Goal: Transaction & Acquisition: Subscribe to service/newsletter

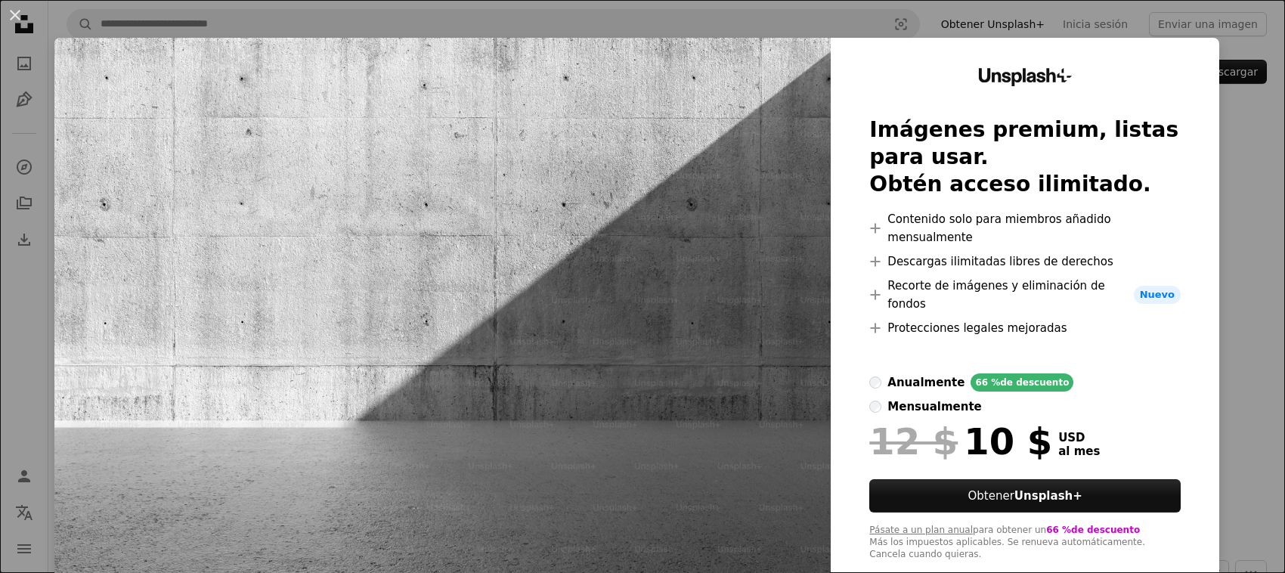
click at [1241, 330] on div "An X shape Unsplash+ Imágenes premium, listas para usar. Obtén acceso ilimitado…" at bounding box center [642, 286] width 1285 height 573
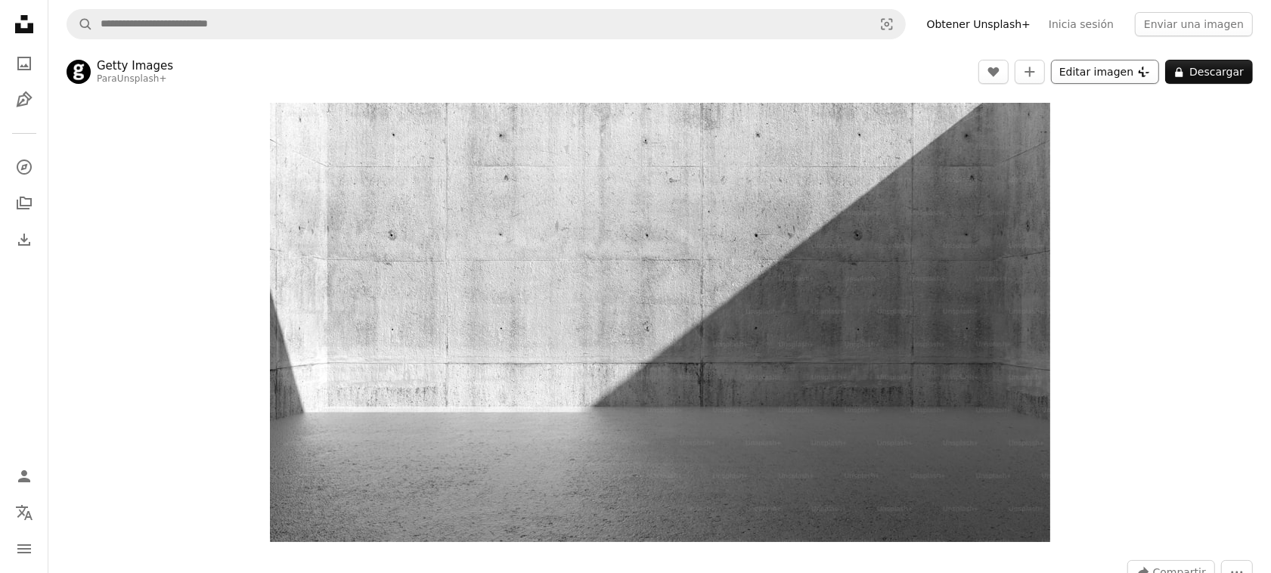
click at [1133, 74] on button "Editar imagen Plus sign for Unsplash+" at bounding box center [1105, 72] width 108 height 24
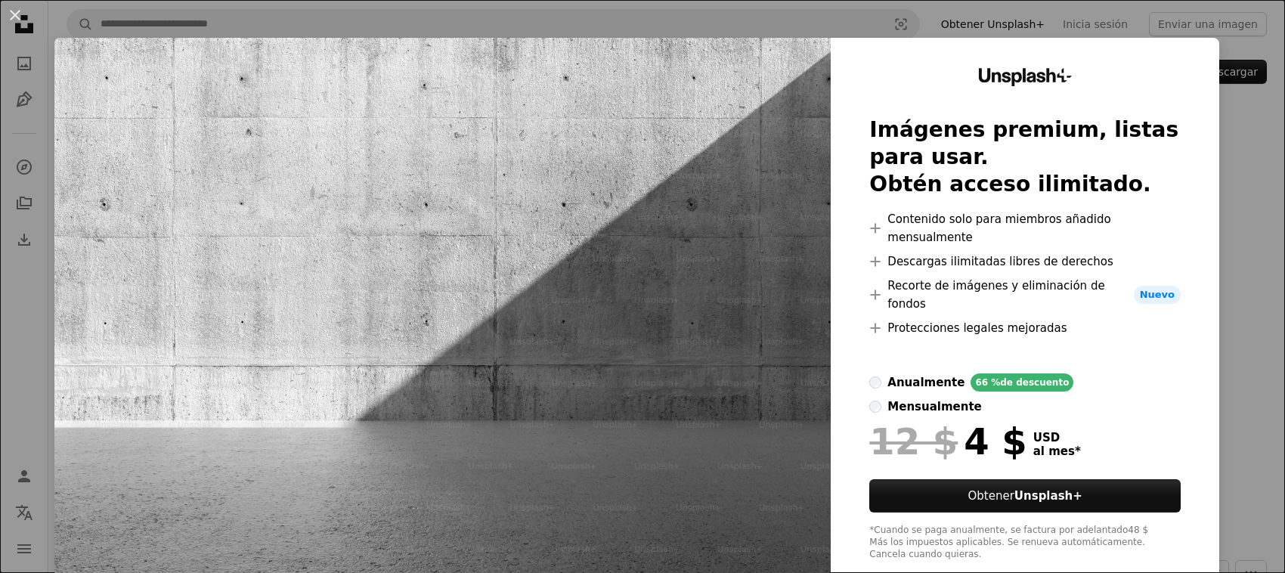
click at [981, 398] on div "mensualmente" at bounding box center [935, 407] width 94 height 18
click at [907, 373] on div "anualmente" at bounding box center [926, 382] width 77 height 18
click at [981, 398] on div "mensualmente" at bounding box center [935, 407] width 94 height 18
click at [1241, 336] on div "An X shape Unsplash+ Imágenes premium, listas para usar. Obtén acceso ilimitado…" at bounding box center [642, 286] width 1285 height 573
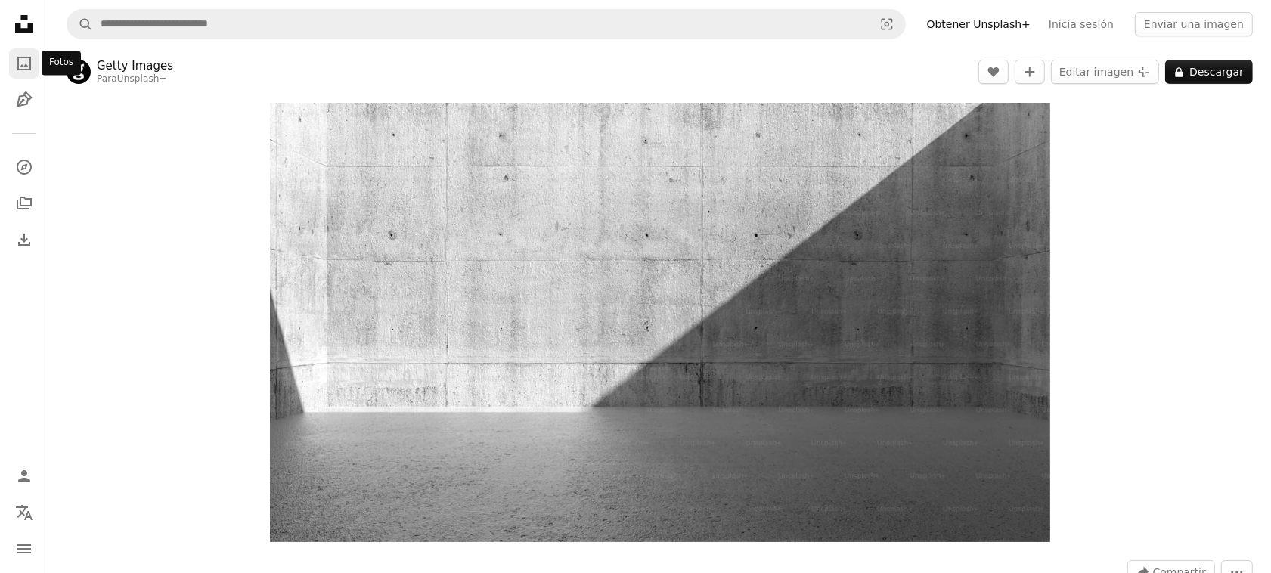
click at [23, 58] on icon "A photo" at bounding box center [24, 63] width 18 height 18
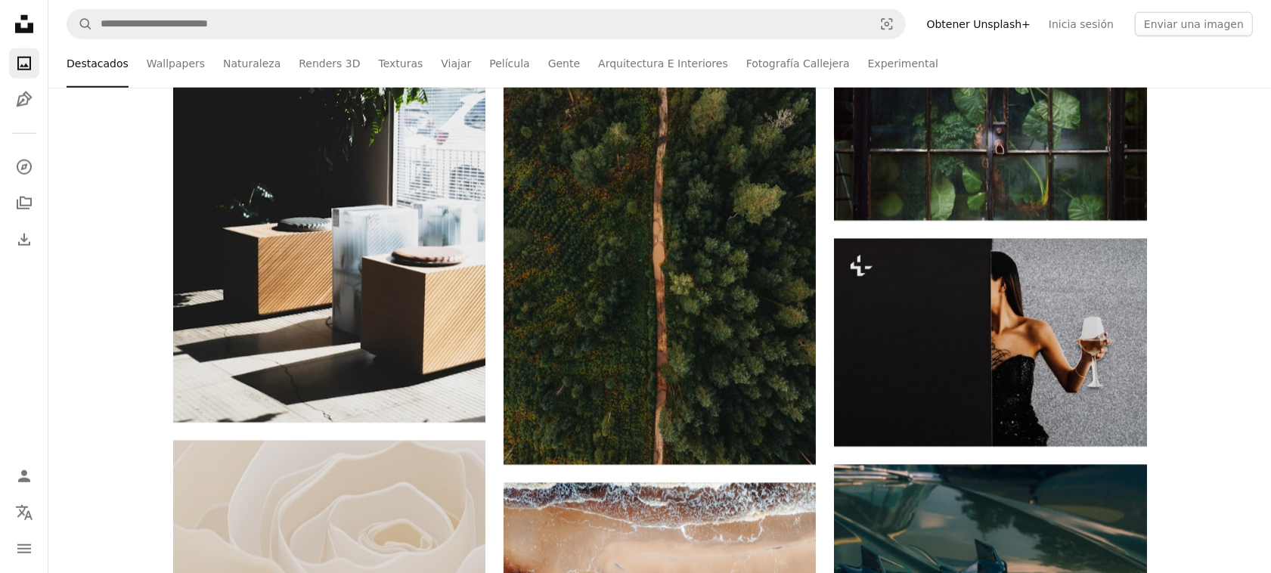
scroll to position [6899, 0]
